Goal: Task Accomplishment & Management: Use online tool/utility

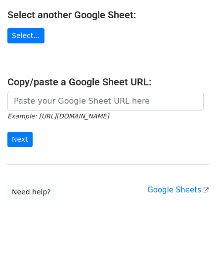
scroll to position [129, 0]
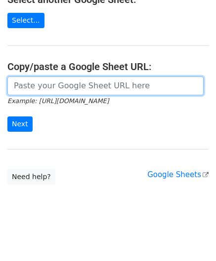
click at [51, 76] on input "url" at bounding box center [105, 85] width 196 height 19
paste input "[URL][DOMAIN_NAME]"
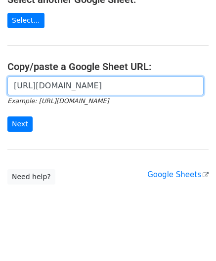
scroll to position [0, 214]
type input "[URL][DOMAIN_NAME]"
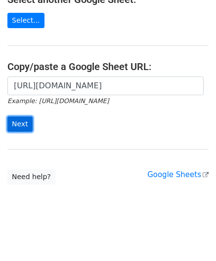
click at [15, 120] on input "Next" at bounding box center [19, 123] width 25 height 15
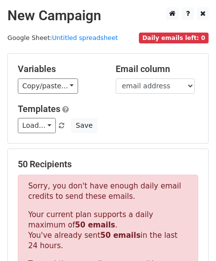
scroll to position [333, 0]
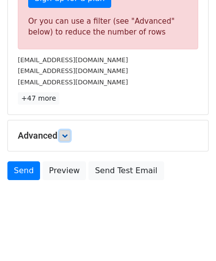
click at [65, 133] on icon at bounding box center [65, 136] width 6 height 6
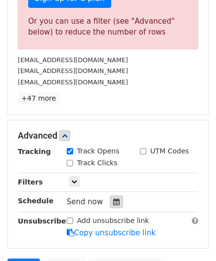
click at [115, 201] on div at bounding box center [116, 201] width 13 height 13
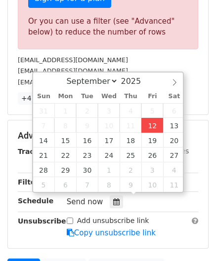
type input "[DATE] 12:00"
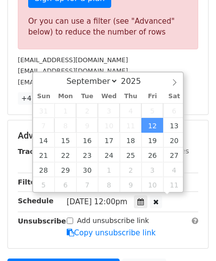
scroll to position [0, 0]
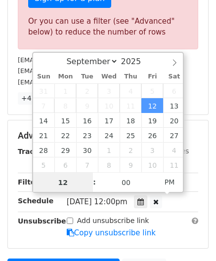
paste input "0"
type input "10"
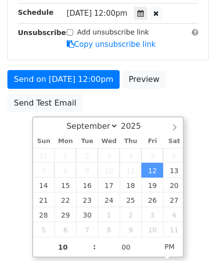
type input "2025-09-12 22:00"
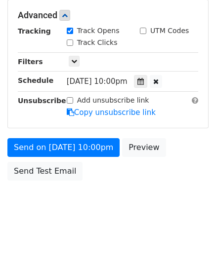
scroll to position [453, 0]
